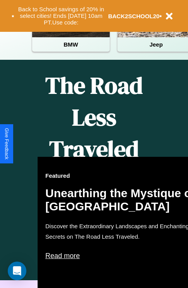
scroll to position [499, 0]
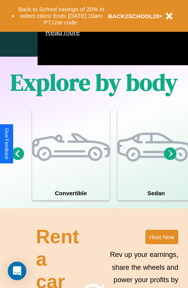
click at [170, 160] on icon at bounding box center [170, 153] width 13 height 13
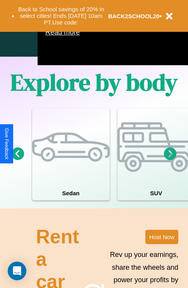
click at [17, 160] on icon at bounding box center [18, 153] width 13 height 13
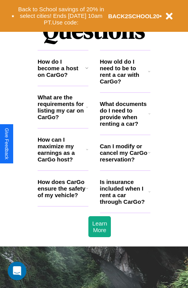
scroll to position [941, 0]
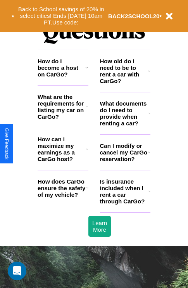
click at [125, 204] on h3 "Is insurance included when I rent a car through CarGo?" at bounding box center [124, 191] width 49 height 26
click at [125, 126] on h3 "What documents do I need to provide when renting a car?" at bounding box center [124, 113] width 49 height 26
click at [125, 83] on h3 "How old do I need to be to rent a car with CarGo?" at bounding box center [124, 71] width 49 height 26
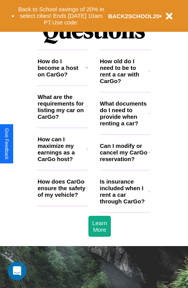
click at [63, 78] on h3 "How do I become a host on CarGo?" at bounding box center [62, 68] width 48 height 20
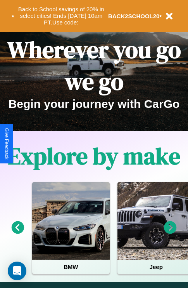
scroll to position [0, 0]
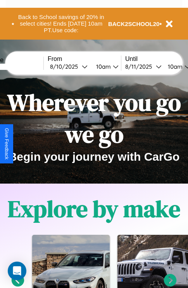
click at [26, 66] on input "text" at bounding box center [14, 67] width 58 height 6
type input "******"
click at [78, 66] on div "[DATE]" at bounding box center [66, 66] width 32 height 7
select select "*"
select select "****"
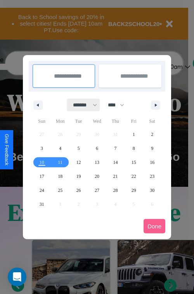
click at [82, 105] on select "******* ******** ***** ***** *** **** **** ****** ********* ******* ******** **…" at bounding box center [83, 105] width 33 height 13
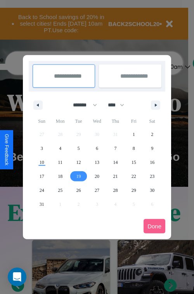
click at [78, 176] on span "19" at bounding box center [79, 176] width 5 height 14
type input "**********"
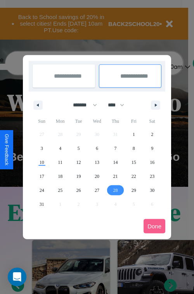
click at [115, 190] on span "28" at bounding box center [115, 190] width 5 height 14
type input "**********"
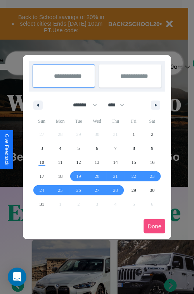
click at [155, 226] on button "Done" at bounding box center [155, 226] width 22 height 14
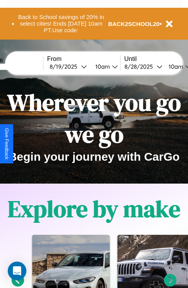
scroll to position [0, 29]
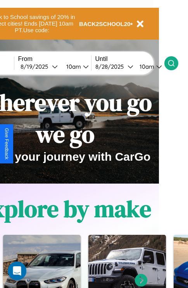
click at [176, 63] on icon at bounding box center [172, 63] width 8 height 8
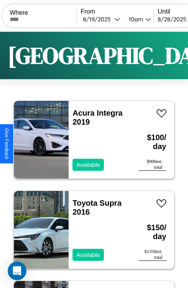
scroll to position [29, 0]
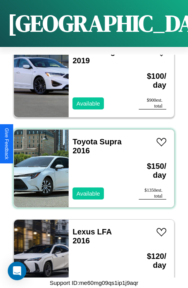
click at [91, 164] on div "Toyota Supra 2016 Available" at bounding box center [100, 169] width 63 height 78
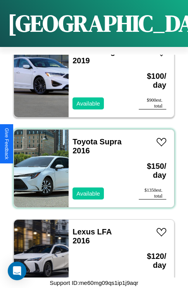
click at [91, 164] on div "Toyota Supra 2016 Available" at bounding box center [100, 169] width 63 height 78
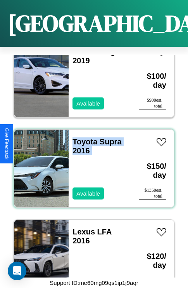
click at [91, 164] on div "Toyota Supra 2016 Available" at bounding box center [100, 169] width 63 height 78
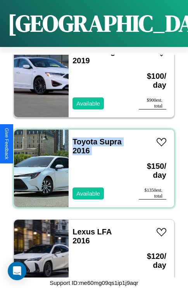
click at [91, 164] on div "Toyota Supra 2016 Available" at bounding box center [100, 169] width 63 height 78
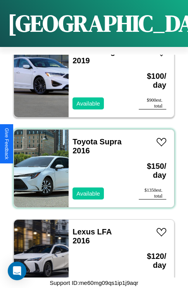
click at [91, 164] on div "Toyota Supra 2016 Available" at bounding box center [100, 169] width 63 height 78
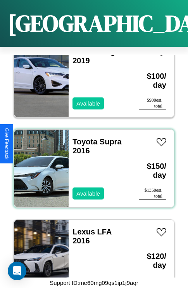
click at [91, 164] on div "Toyota Supra 2016 Available" at bounding box center [100, 169] width 63 height 78
click at [83, 137] on link "Toyota Supra 2016" at bounding box center [97, 145] width 49 height 17
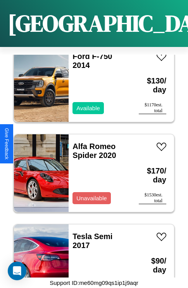
scroll to position [389, 0]
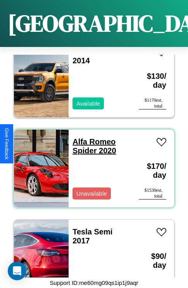
click at [92, 137] on link "Alfa Romeo Spider 2020" at bounding box center [94, 145] width 43 height 17
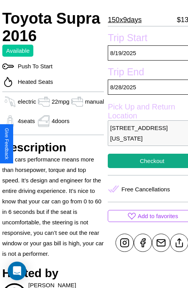
scroll to position [169, 31]
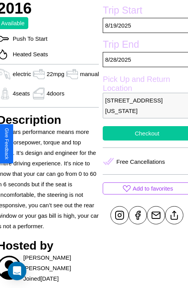
click at [144, 141] on button "Checkout" at bounding box center [147, 133] width 89 height 14
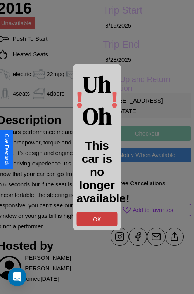
click at [97, 219] on button "OK" at bounding box center [97, 219] width 41 height 14
